Goal: Information Seeking & Learning: Learn about a topic

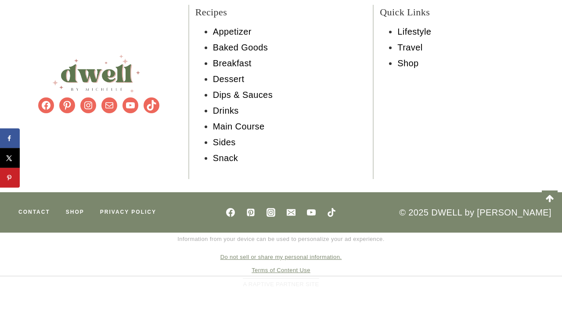
scroll to position [8759, 0]
